Goal: Participate in discussion: Engage in conversation with other users on a specific topic

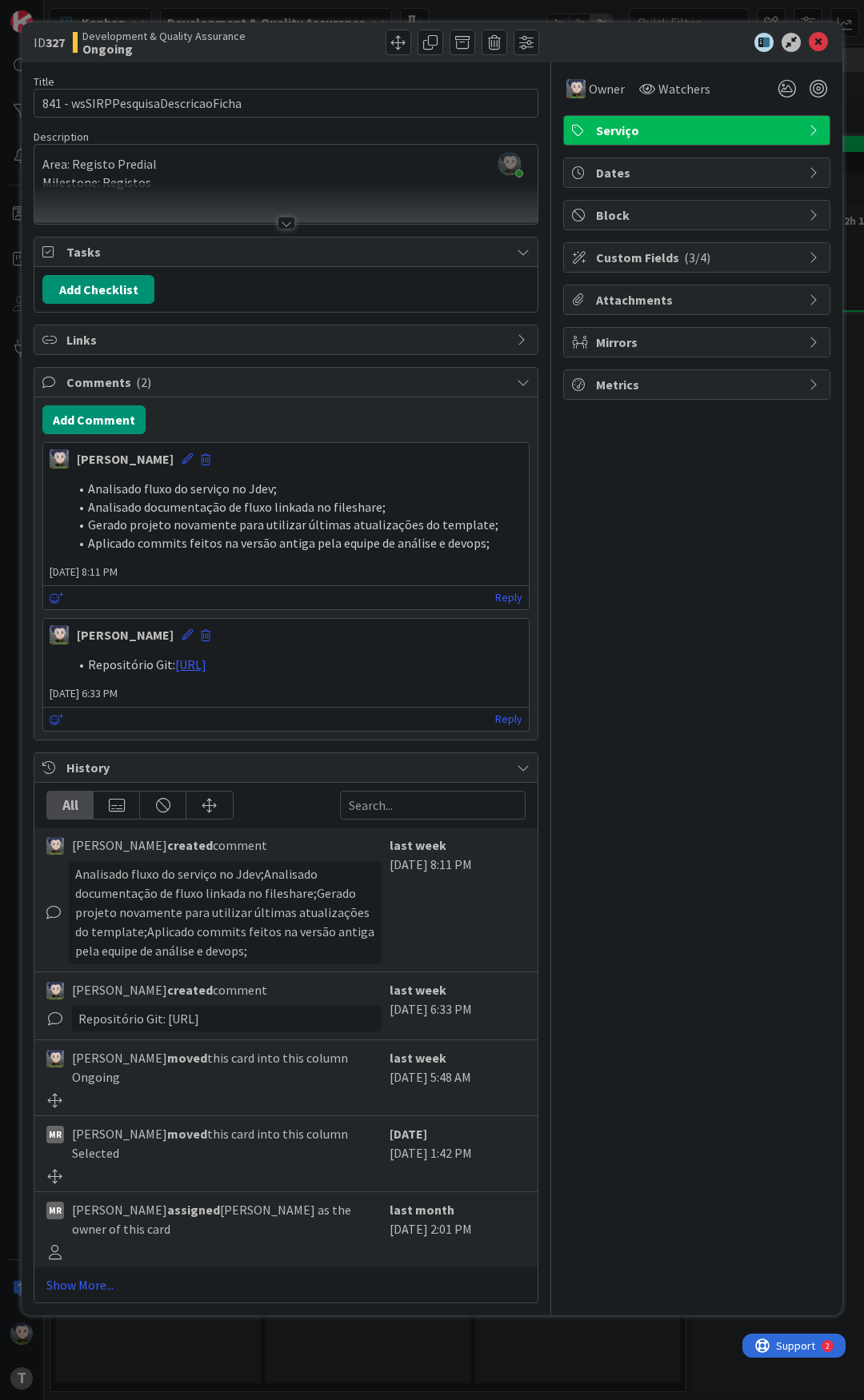
click at [649, 488] on div "Owner Watchers Serviço Dates Block Custom Fields ( 3/4 ) Attachments Mirrors Me…" at bounding box center [697, 683] width 267 height 1242
click at [633, 479] on div "Owner Watchers Serviço Dates Block Custom Fields ( 3/4 ) Attachments Mirrors Me…" at bounding box center [697, 683] width 267 height 1242
click at [635, 473] on div "Owner Watchers Serviço Dates Block Custom Fields ( 3/4 ) Attachments Mirrors Me…" at bounding box center [697, 683] width 267 height 1242
click at [653, 45] on div at bounding box center [688, 42] width 283 height 19
click at [325, 41] on div at bounding box center [415, 42] width 249 height 26
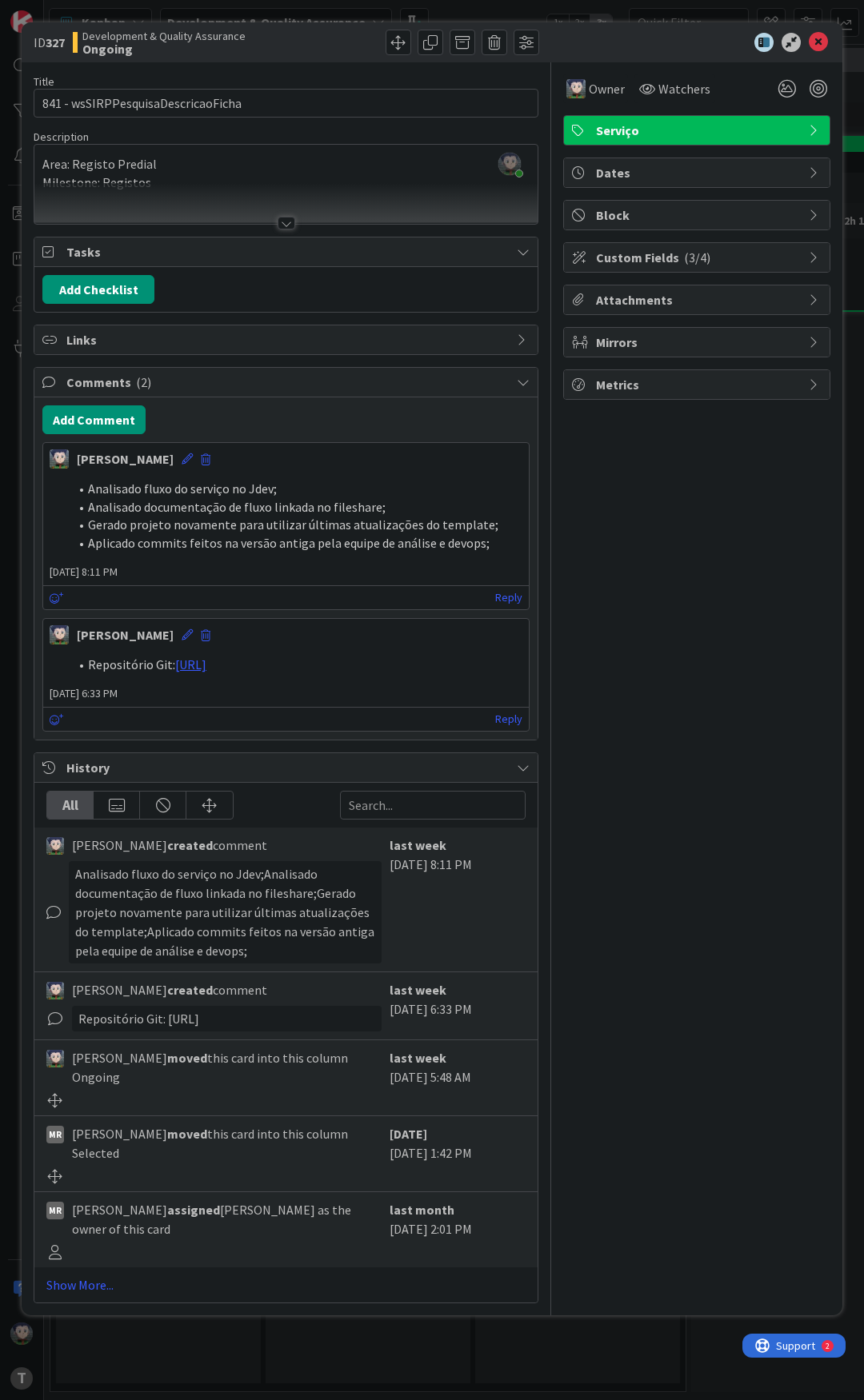
click at [322, 39] on div at bounding box center [415, 42] width 249 height 26
click at [315, 44] on div at bounding box center [415, 42] width 249 height 26
click at [637, 465] on div "Owner Watchers Serviço Dates Block Custom Fields ( 3/4 ) Attachments Mirrors Me…" at bounding box center [697, 683] width 267 height 1242
click at [98, 419] on button "Add Comment" at bounding box center [94, 420] width 103 height 29
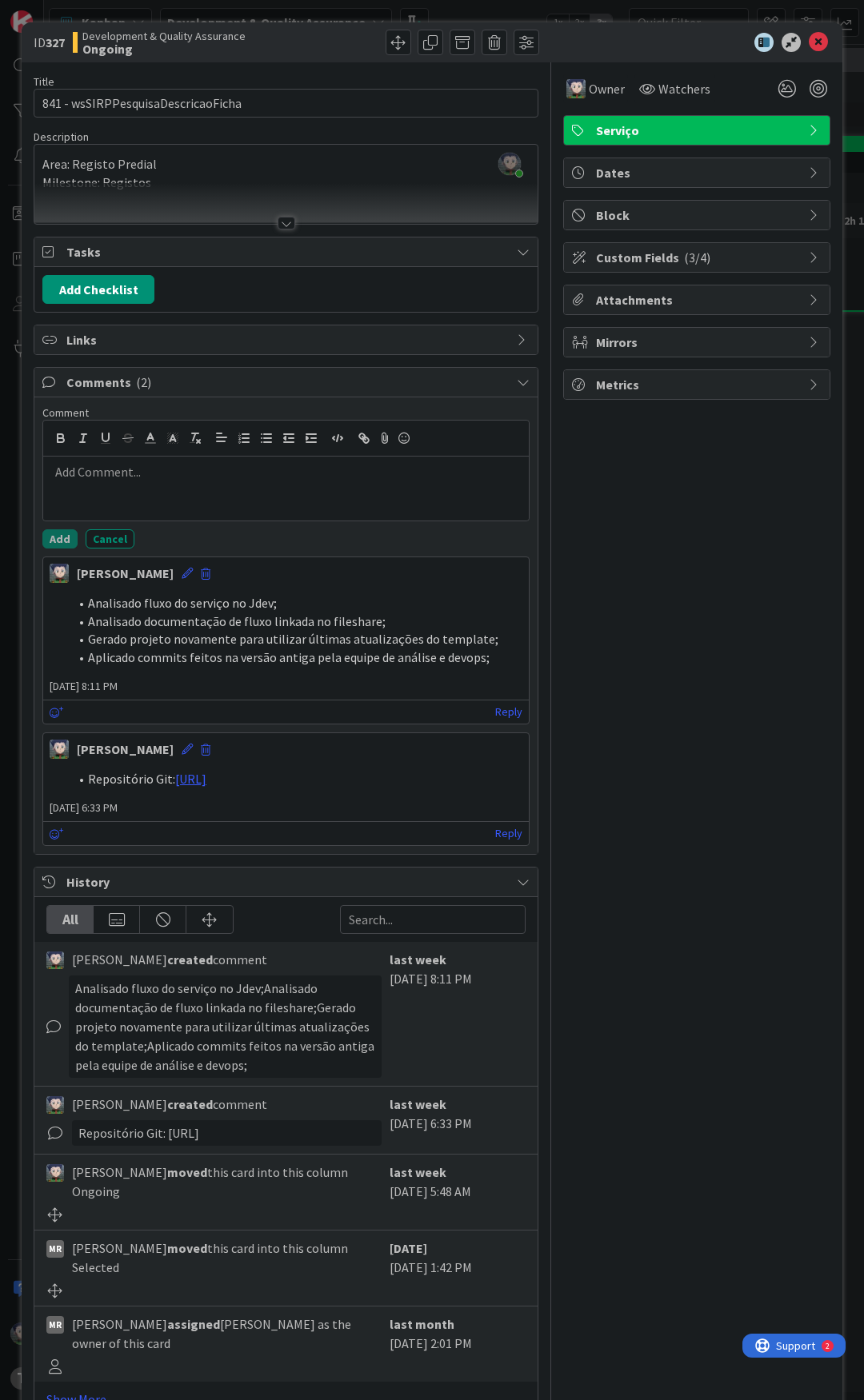
click at [244, 493] on div at bounding box center [286, 488] width 486 height 64
click at [105, 540] on button "Cancel" at bounding box center [110, 539] width 49 height 19
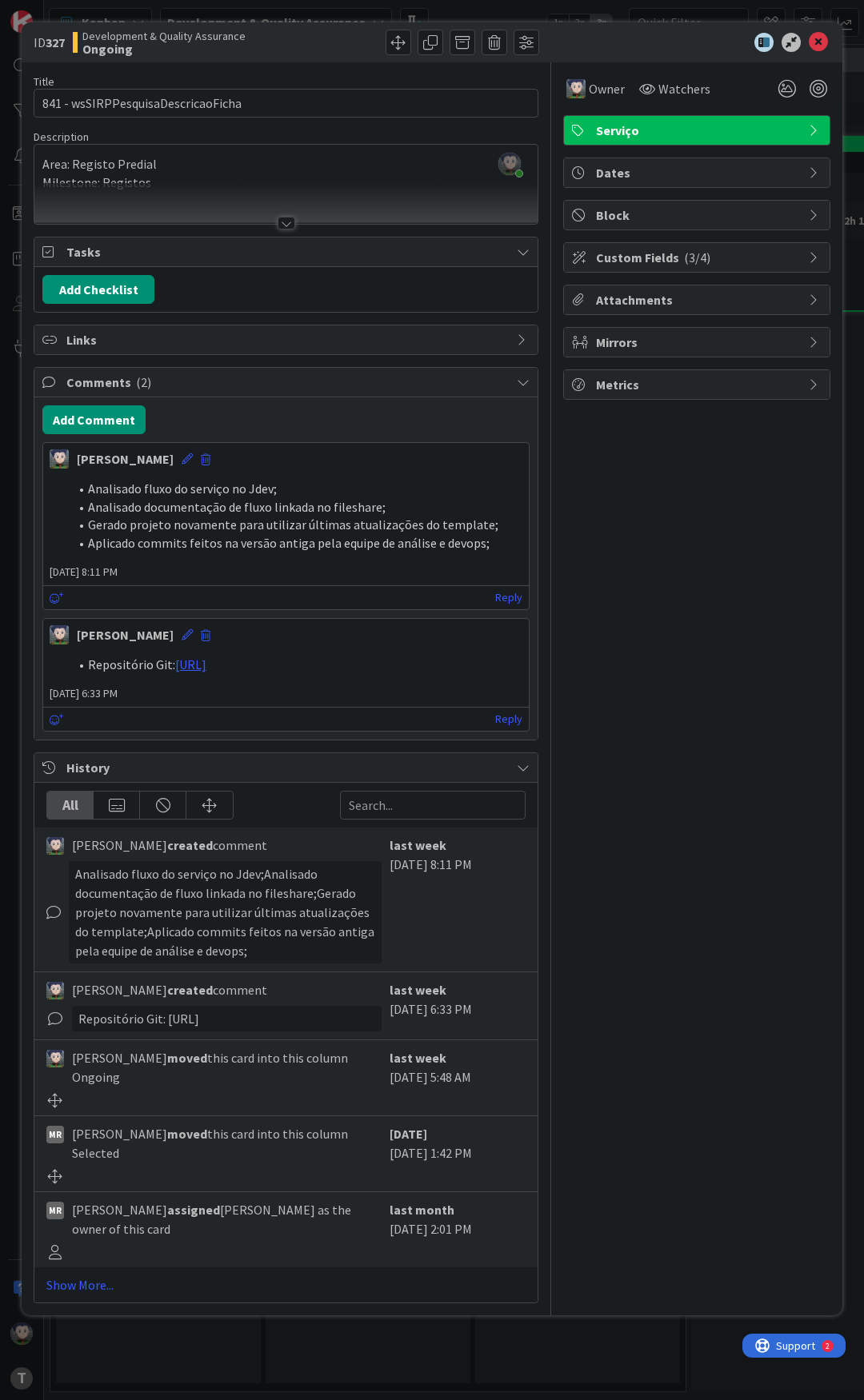
click at [608, 540] on div "Owner Watchers Serviço Dates Block Custom Fields ( 3/4 ) Attachments Mirrors Me…" at bounding box center [697, 683] width 267 height 1242
click at [687, 502] on div "Owner Watchers Serviço Dates Block Custom Fields ( 3/4 ) Attachments Mirrors Me…" at bounding box center [697, 683] width 267 height 1242
